Goal: Transaction & Acquisition: Purchase product/service

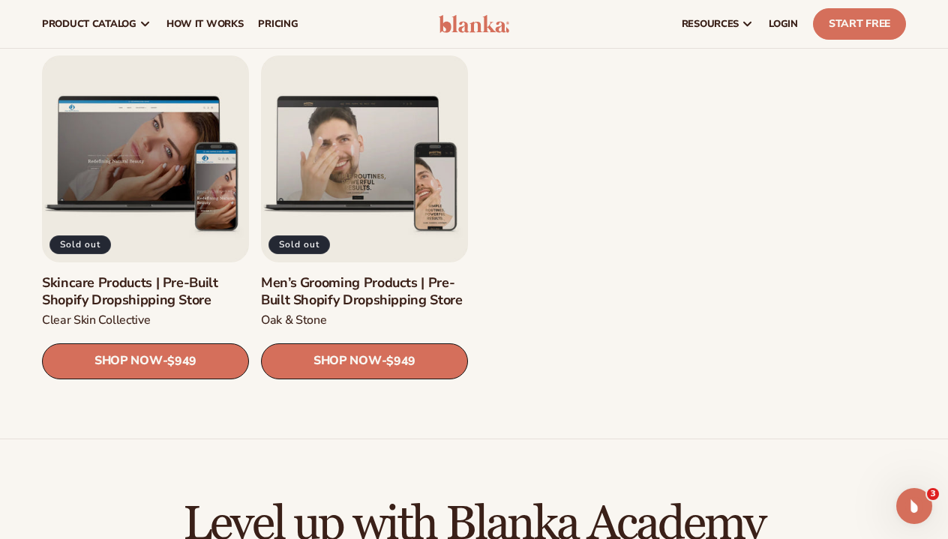
scroll to position [1873, 0]
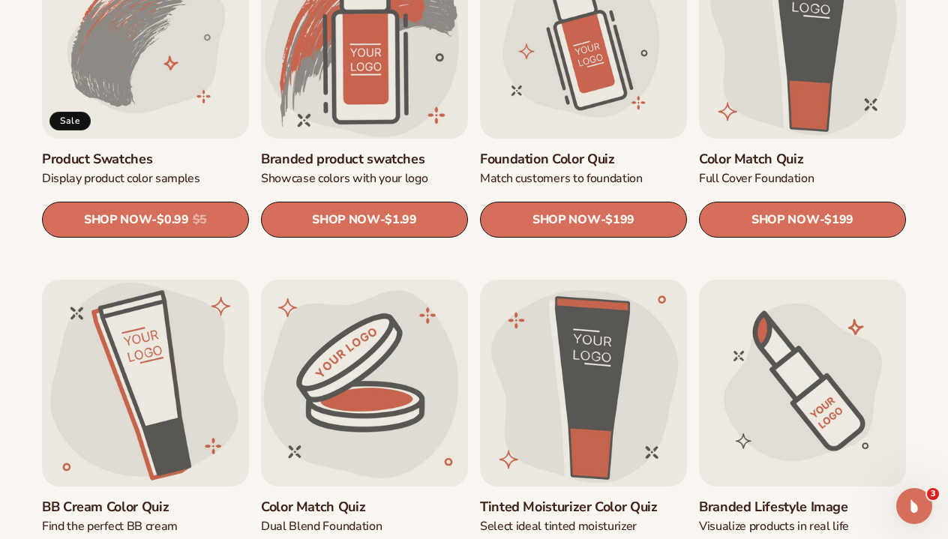
scroll to position [937, 0]
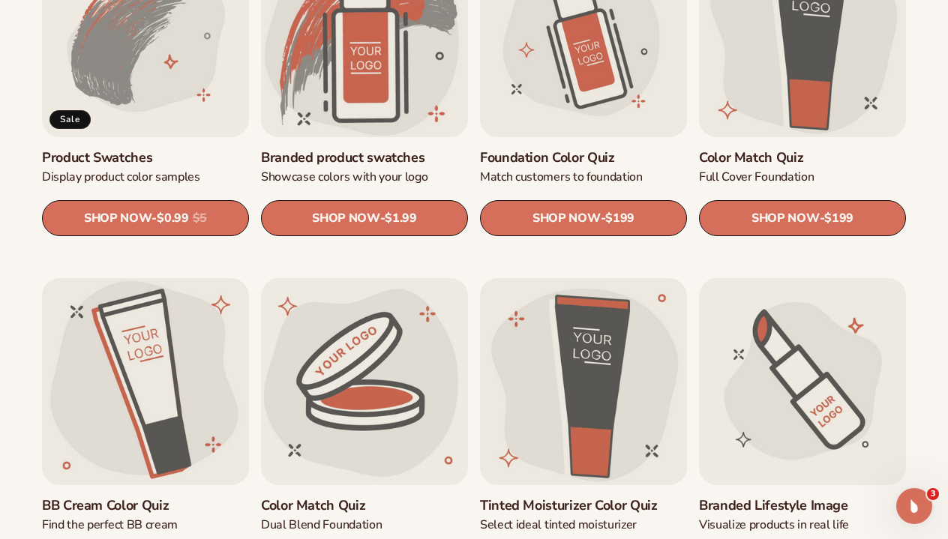
click at [366, 243] on ul "Logo trace Convert your logo to vector SHOP NOW - Regular price $100 Sale price…" at bounding box center [474, 449] width 864 height 1735
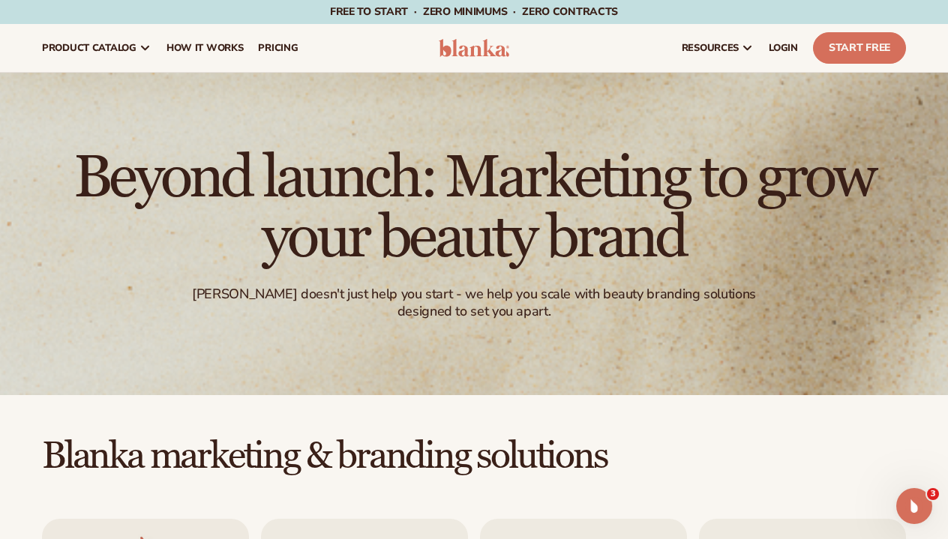
scroll to position [0, 0]
